Goal: Task Accomplishment & Management: Complete application form

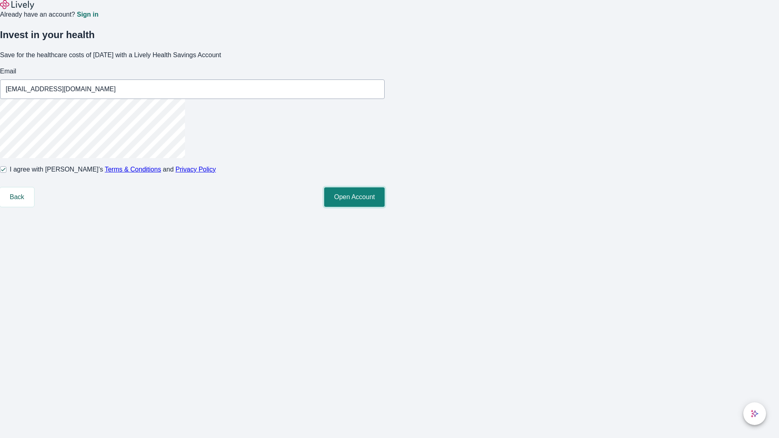
click at [385, 207] on button "Open Account" at bounding box center [354, 196] width 60 height 19
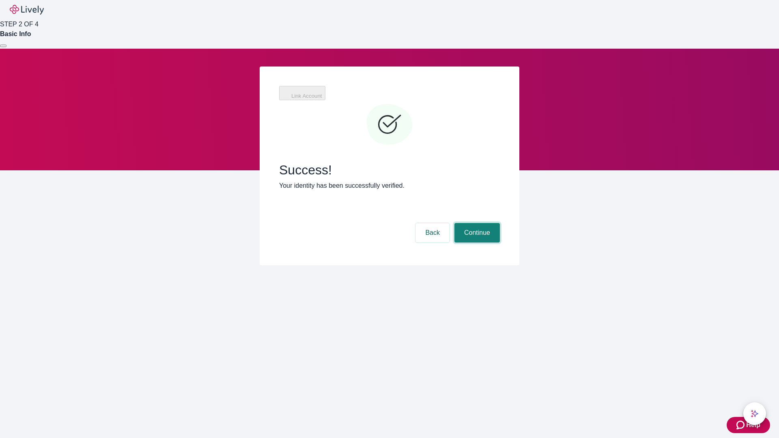
click at [476, 223] on button "Continue" at bounding box center [477, 232] width 45 height 19
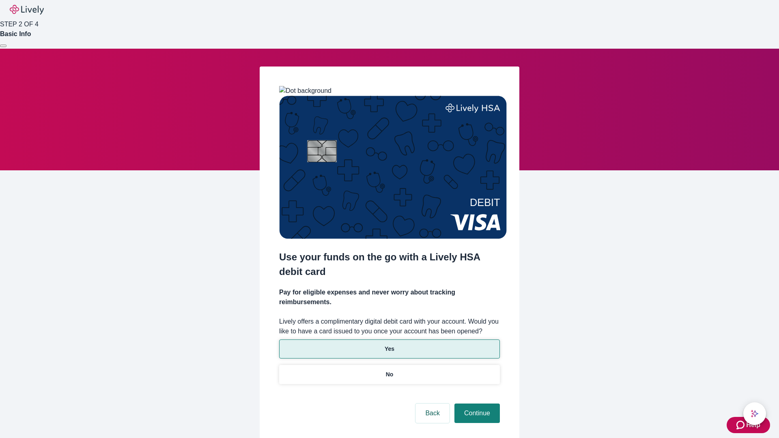
click at [389, 345] on p "Yes" at bounding box center [390, 349] width 10 height 9
click at [476, 404] on button "Continue" at bounding box center [477, 413] width 45 height 19
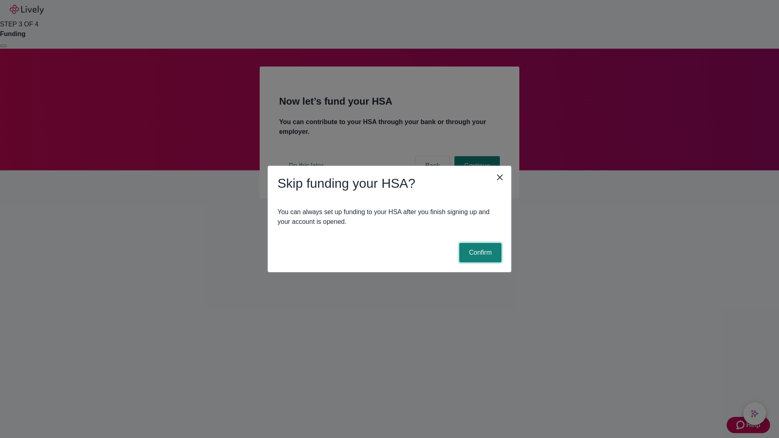
click at [479, 253] on button "Confirm" at bounding box center [480, 252] width 42 height 19
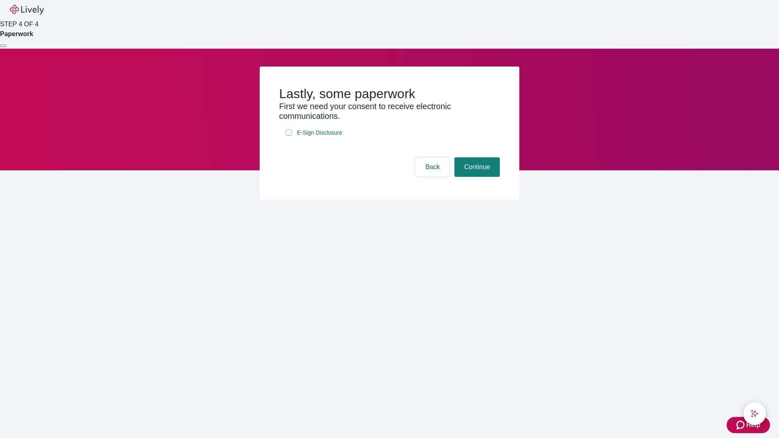
click at [289, 136] on input "E-Sign Disclosure" at bounding box center [289, 132] width 6 height 6
checkbox input "true"
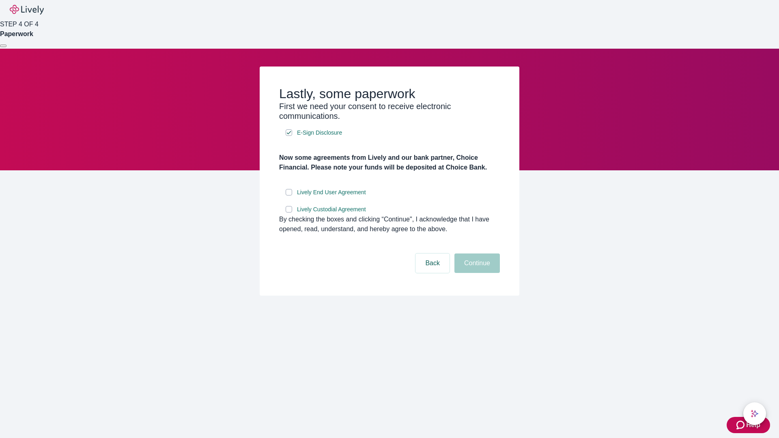
click at [289, 196] on input "Lively End User Agreement" at bounding box center [289, 192] width 6 height 6
checkbox input "true"
click at [289, 213] on input "Lively Custodial Agreement" at bounding box center [289, 209] width 6 height 6
checkbox input "true"
click at [476, 273] on button "Continue" at bounding box center [477, 263] width 45 height 19
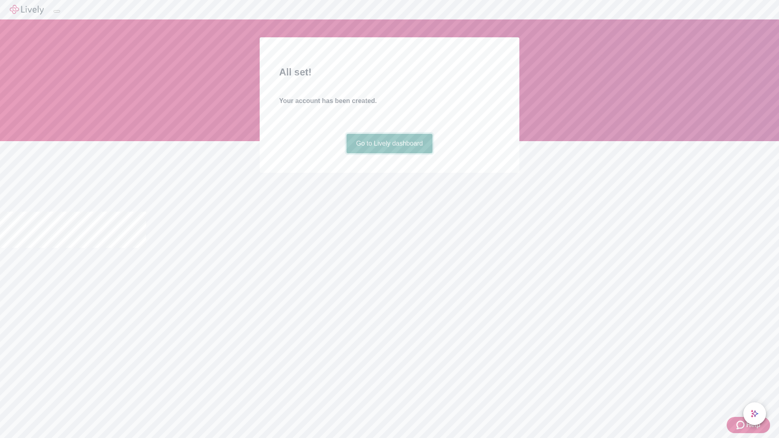
click at [389, 153] on link "Go to Lively dashboard" at bounding box center [390, 143] width 86 height 19
